Goal: Communication & Community: Share content

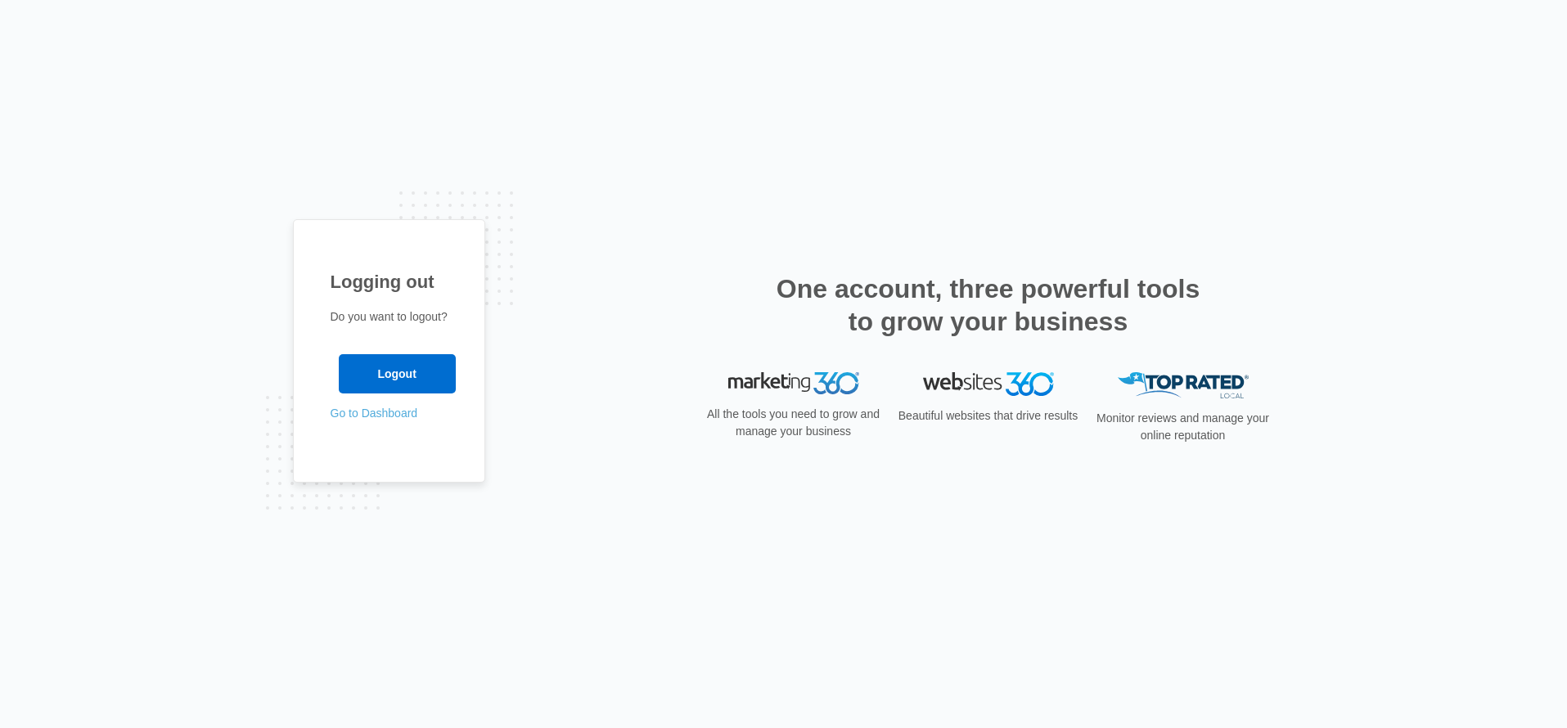
click at [369, 412] on link "Go to Dashboard" at bounding box center [375, 413] width 88 height 13
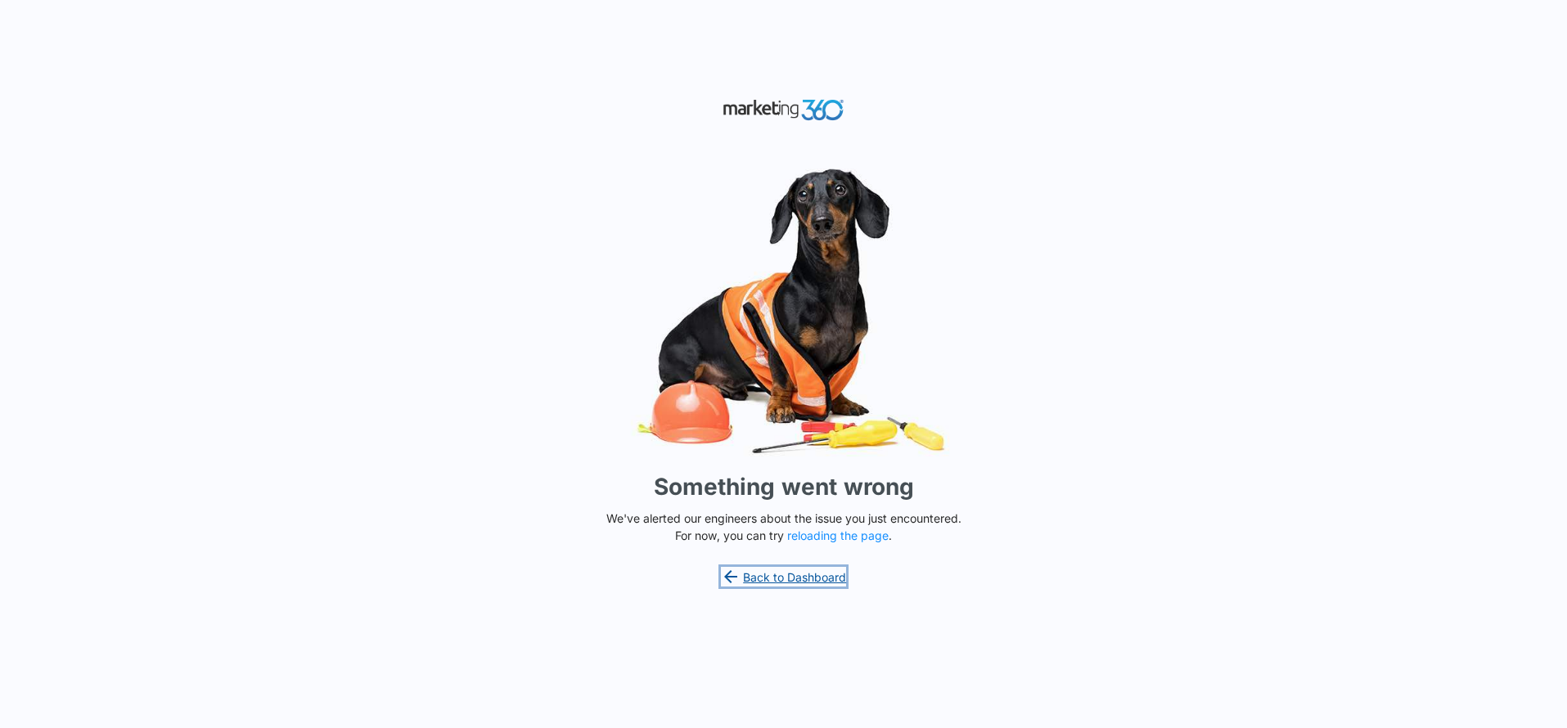
click at [789, 581] on link "Back to Dashboard" at bounding box center [784, 577] width 126 height 20
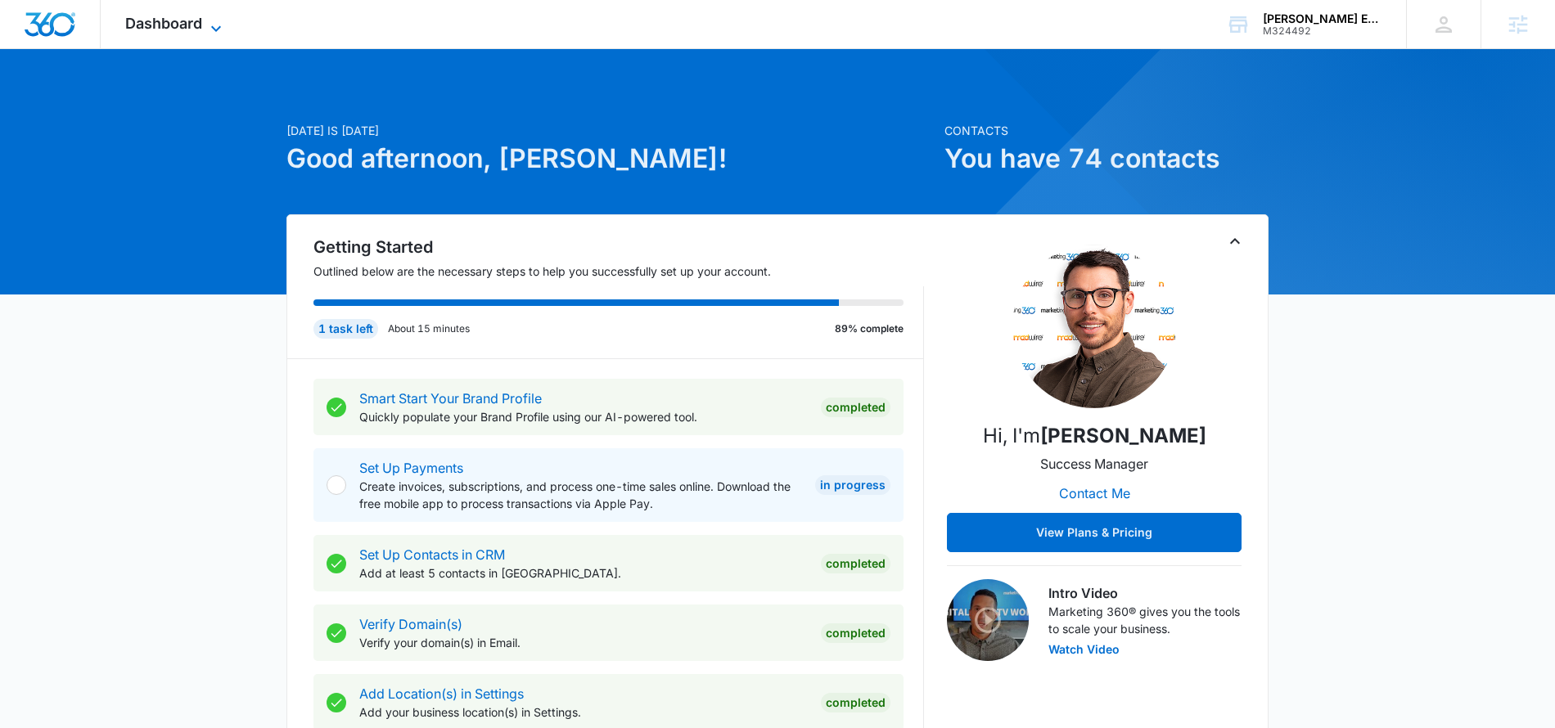
click at [200, 22] on span "Dashboard" at bounding box center [163, 23] width 77 height 17
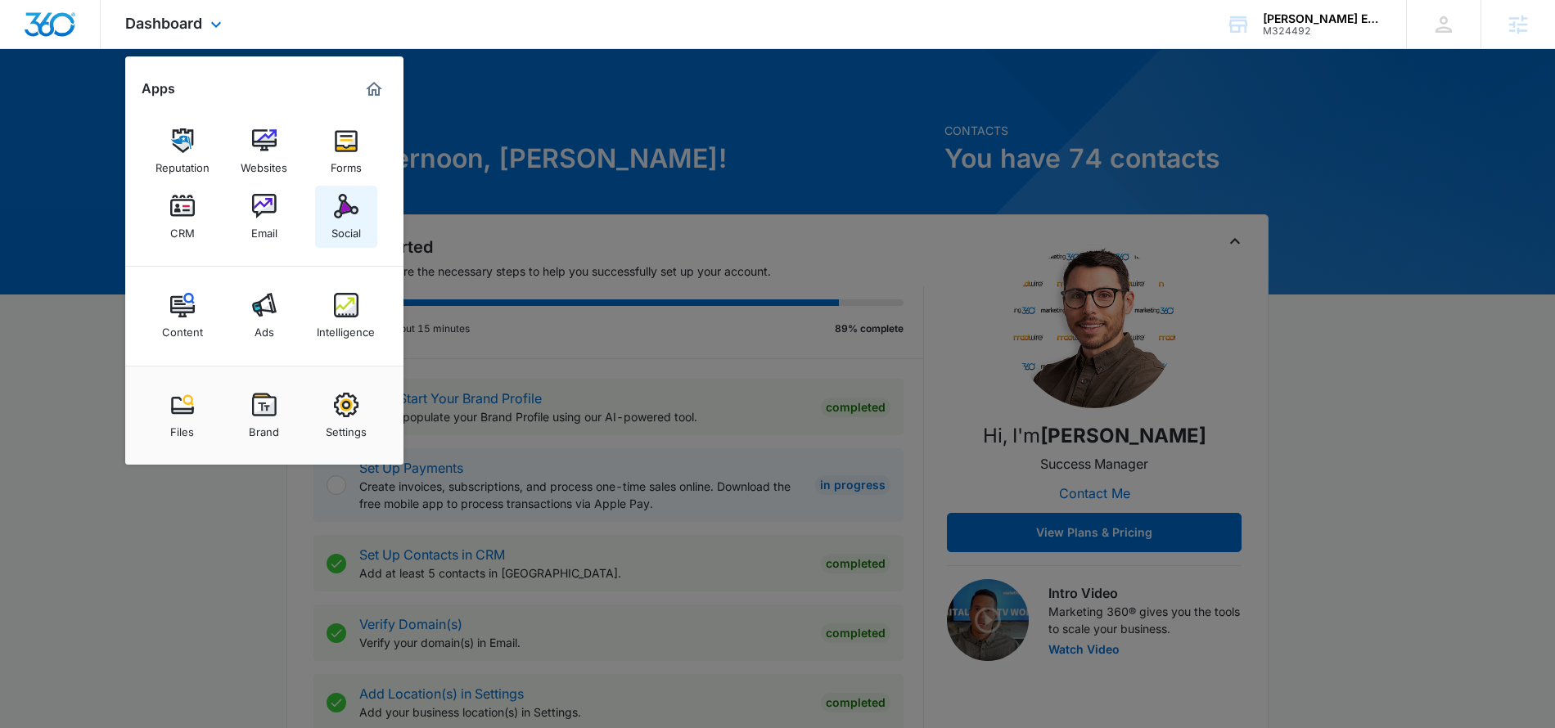
click at [336, 209] on img at bounding box center [346, 206] width 25 height 25
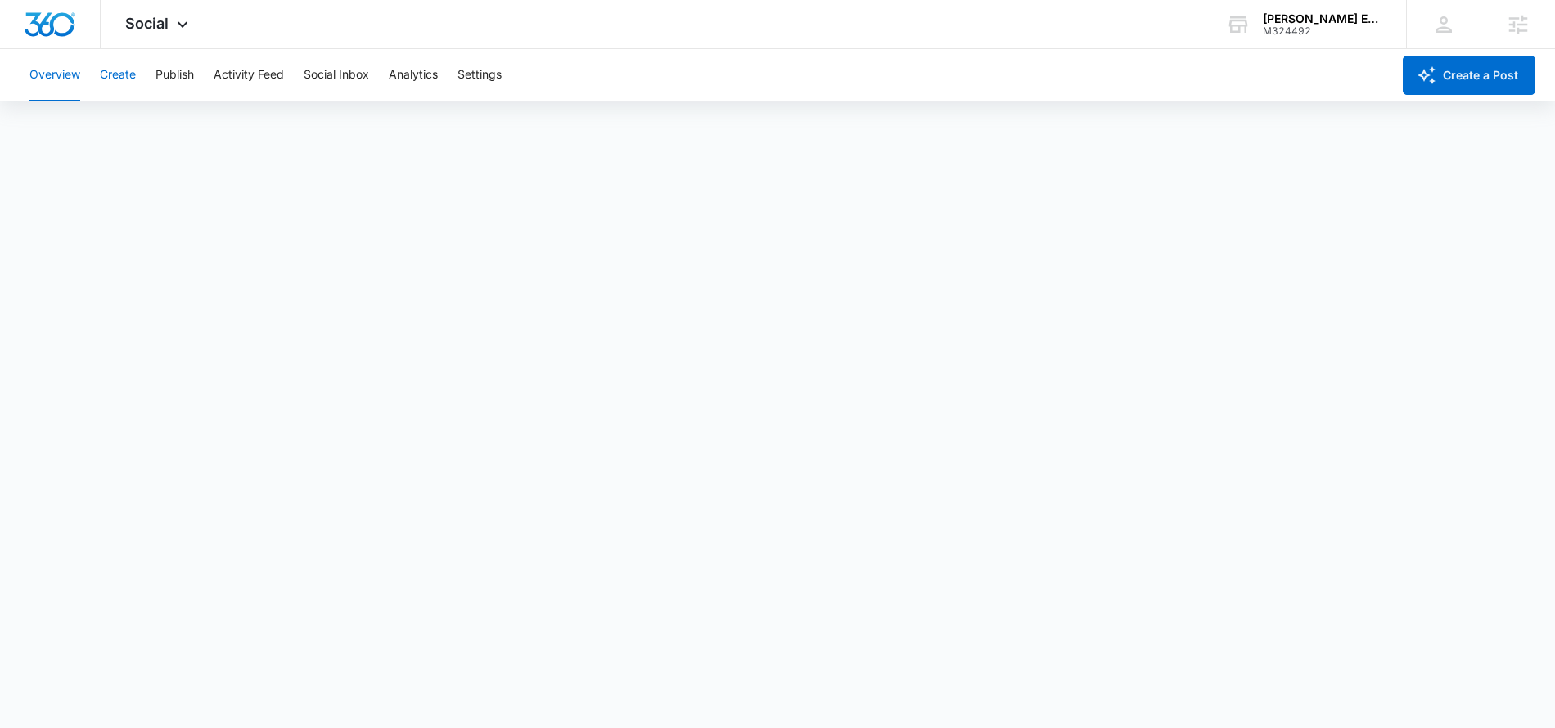
click at [117, 76] on button "Create" at bounding box center [118, 75] width 36 height 52
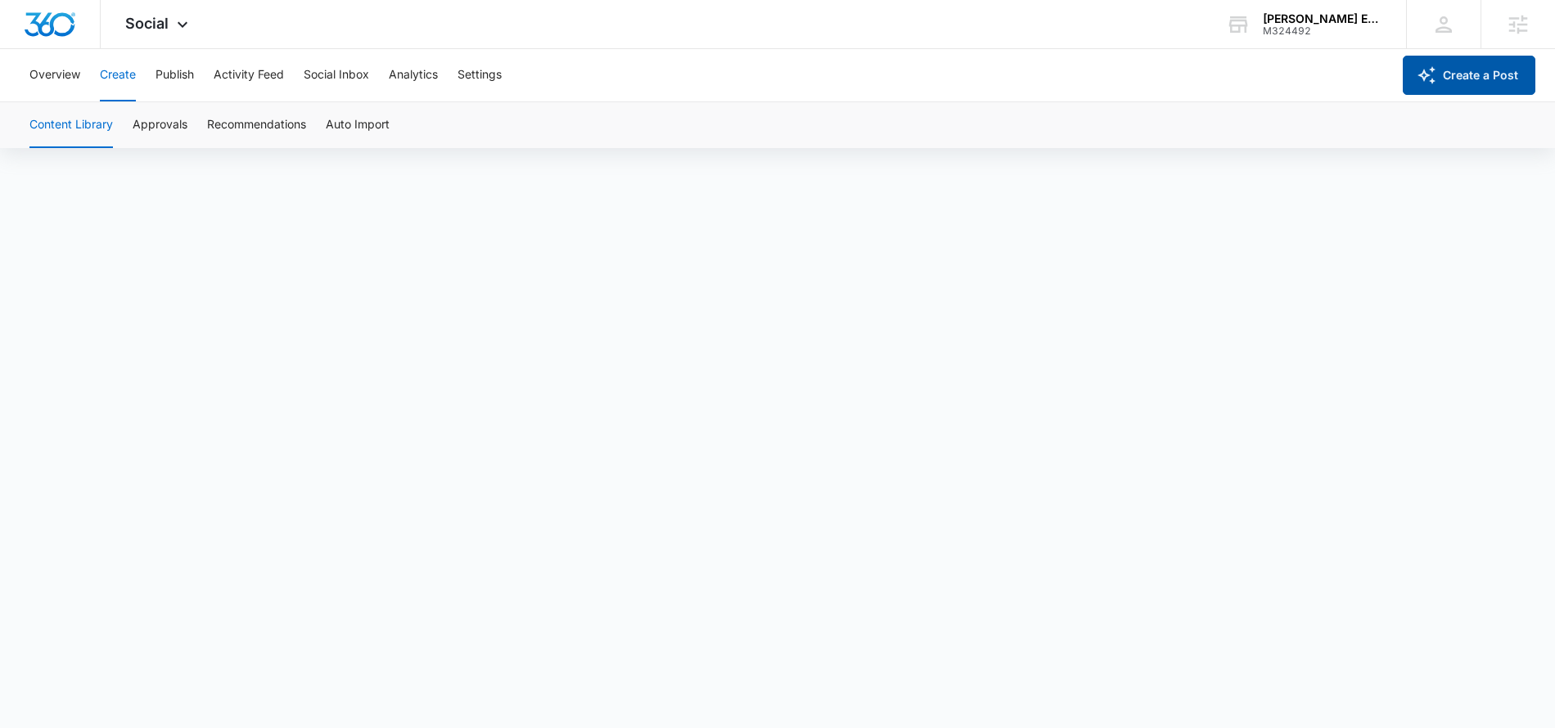
click at [1490, 79] on button "Create a Post" at bounding box center [1469, 75] width 133 height 39
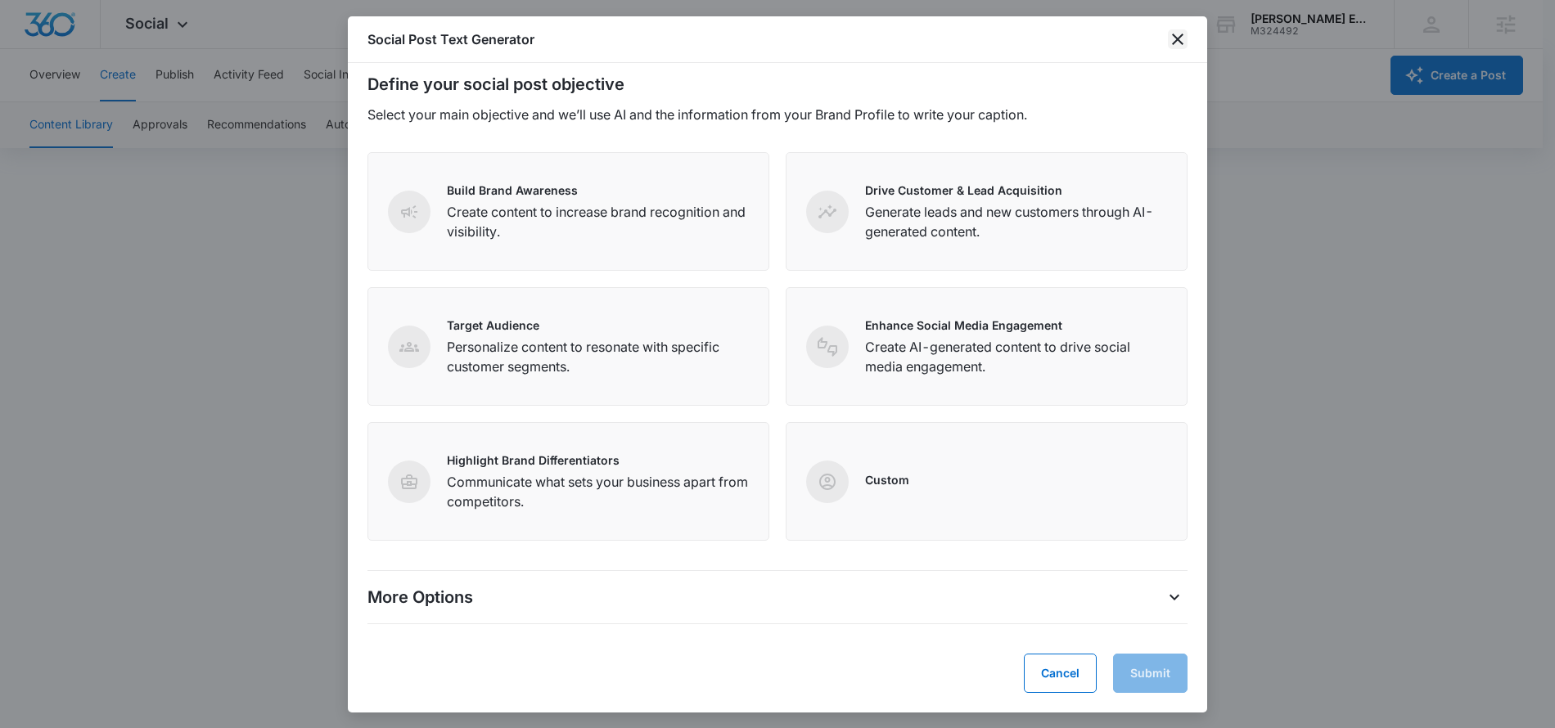
click at [1181, 33] on icon "close" at bounding box center [1178, 39] width 20 height 20
